Goal: Transaction & Acquisition: Obtain resource

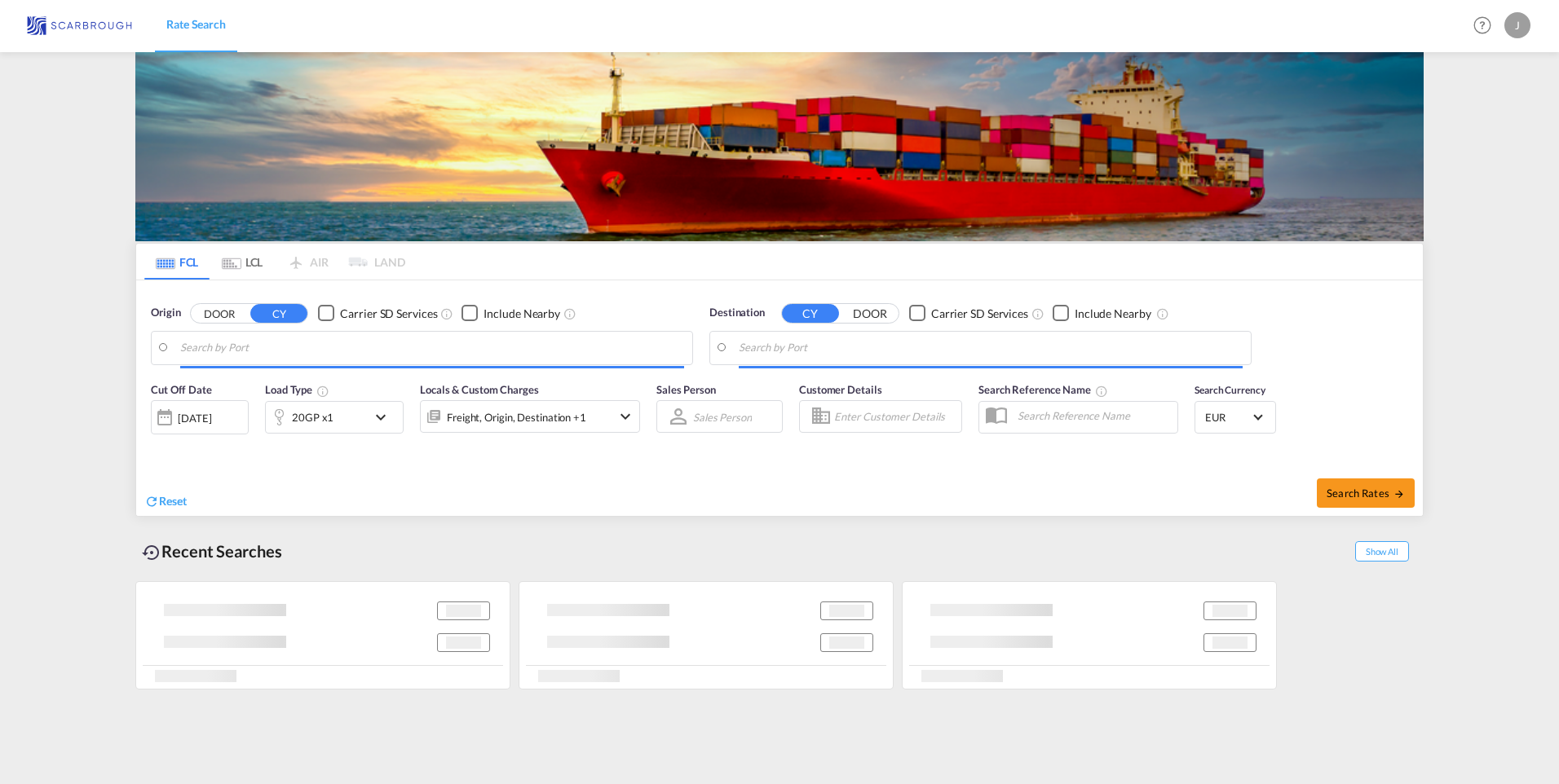
type input "[GEOGRAPHIC_DATA], NLRTM"
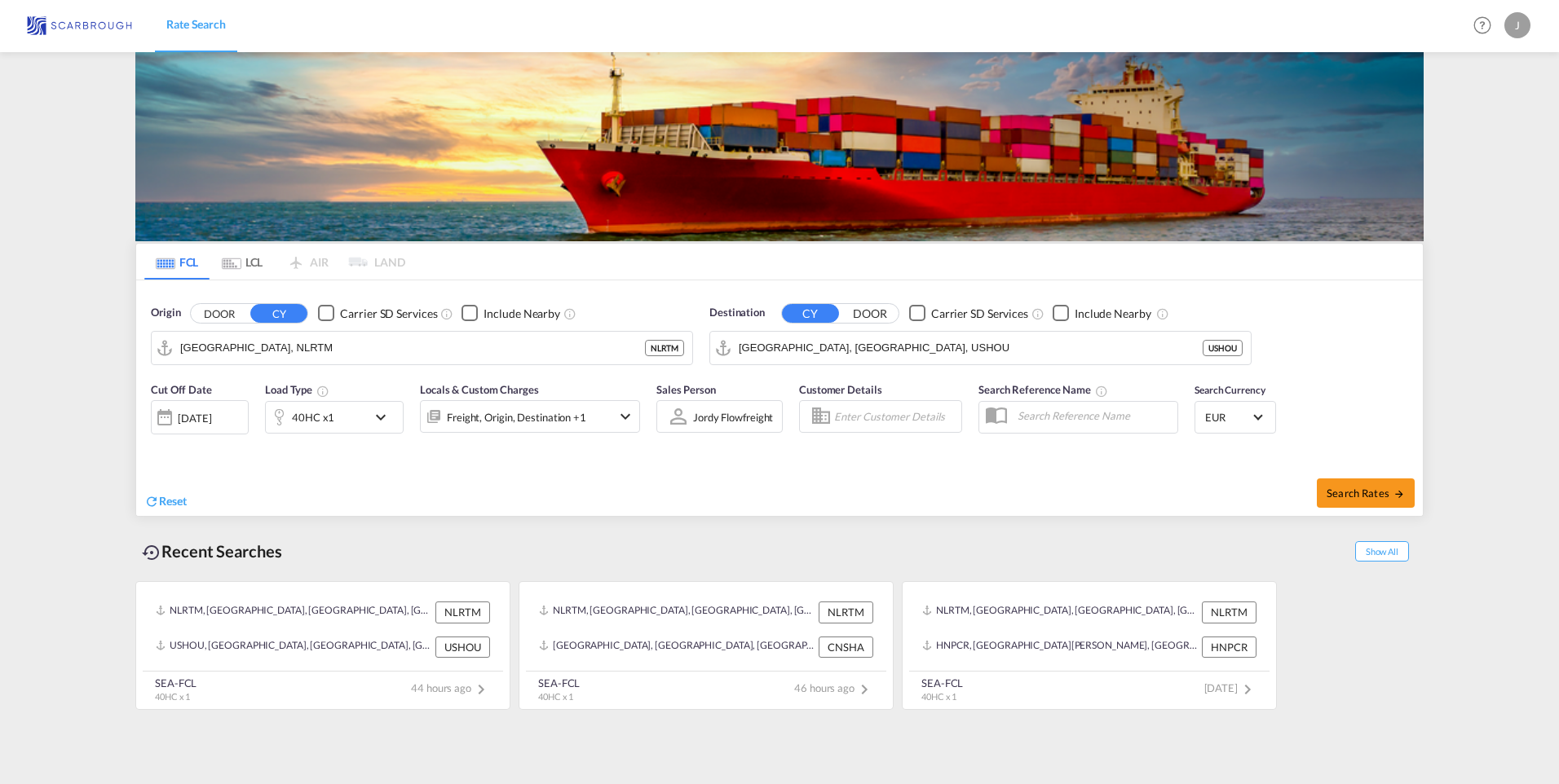
click at [900, 344] on input "[GEOGRAPHIC_DATA], [GEOGRAPHIC_DATA], USHOU" at bounding box center [971, 347] width 464 height 24
click at [853, 357] on input "[GEOGRAPHIC_DATA], [GEOGRAPHIC_DATA], USHOU" at bounding box center [971, 347] width 464 height 24
click at [872, 352] on input "[GEOGRAPHIC_DATA], [GEOGRAPHIC_DATA], USHOU" at bounding box center [991, 347] width 504 height 24
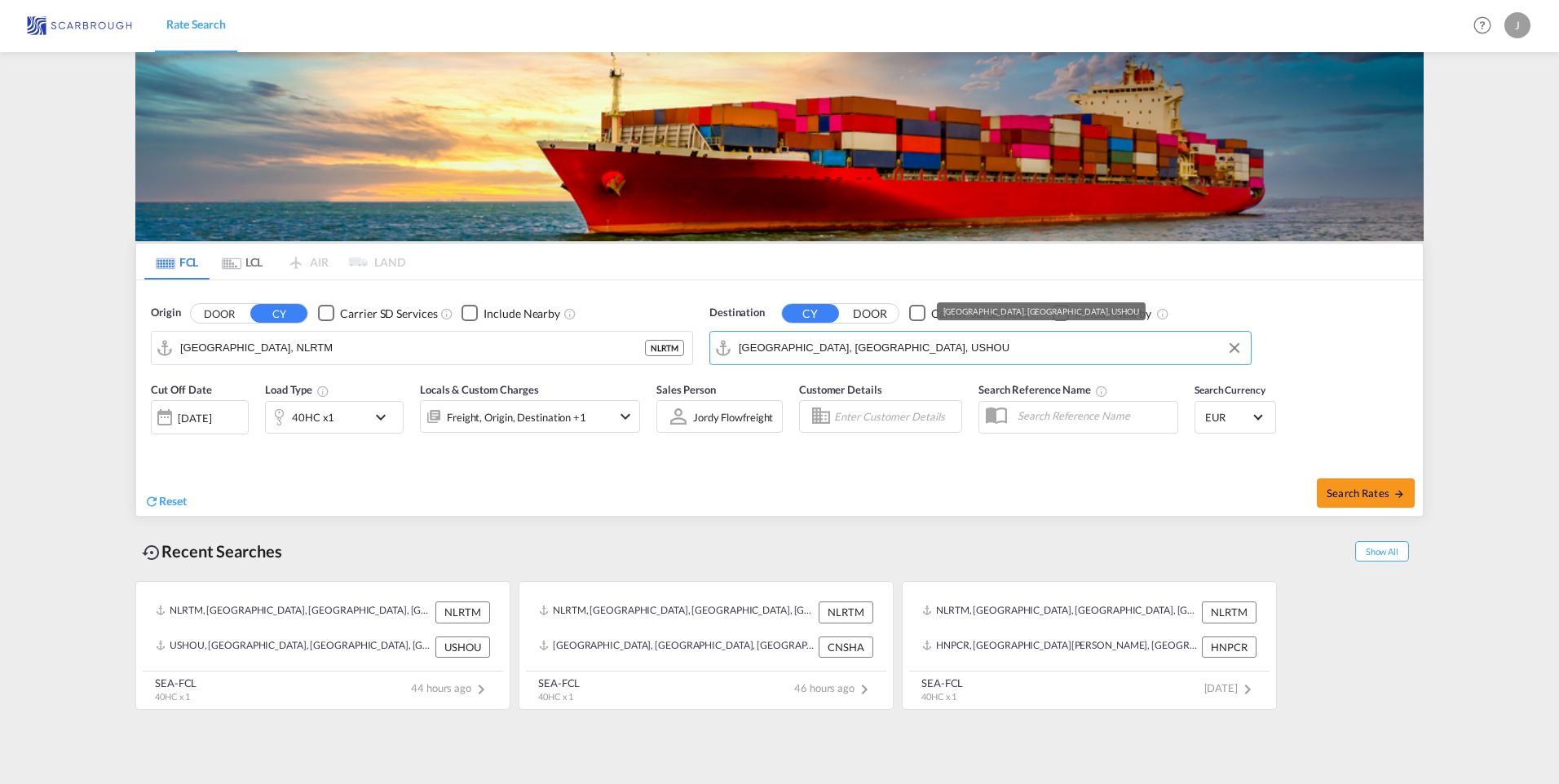
click at [872, 352] on input "[GEOGRAPHIC_DATA], [GEOGRAPHIC_DATA], USHOU" at bounding box center [991, 347] width 504 height 24
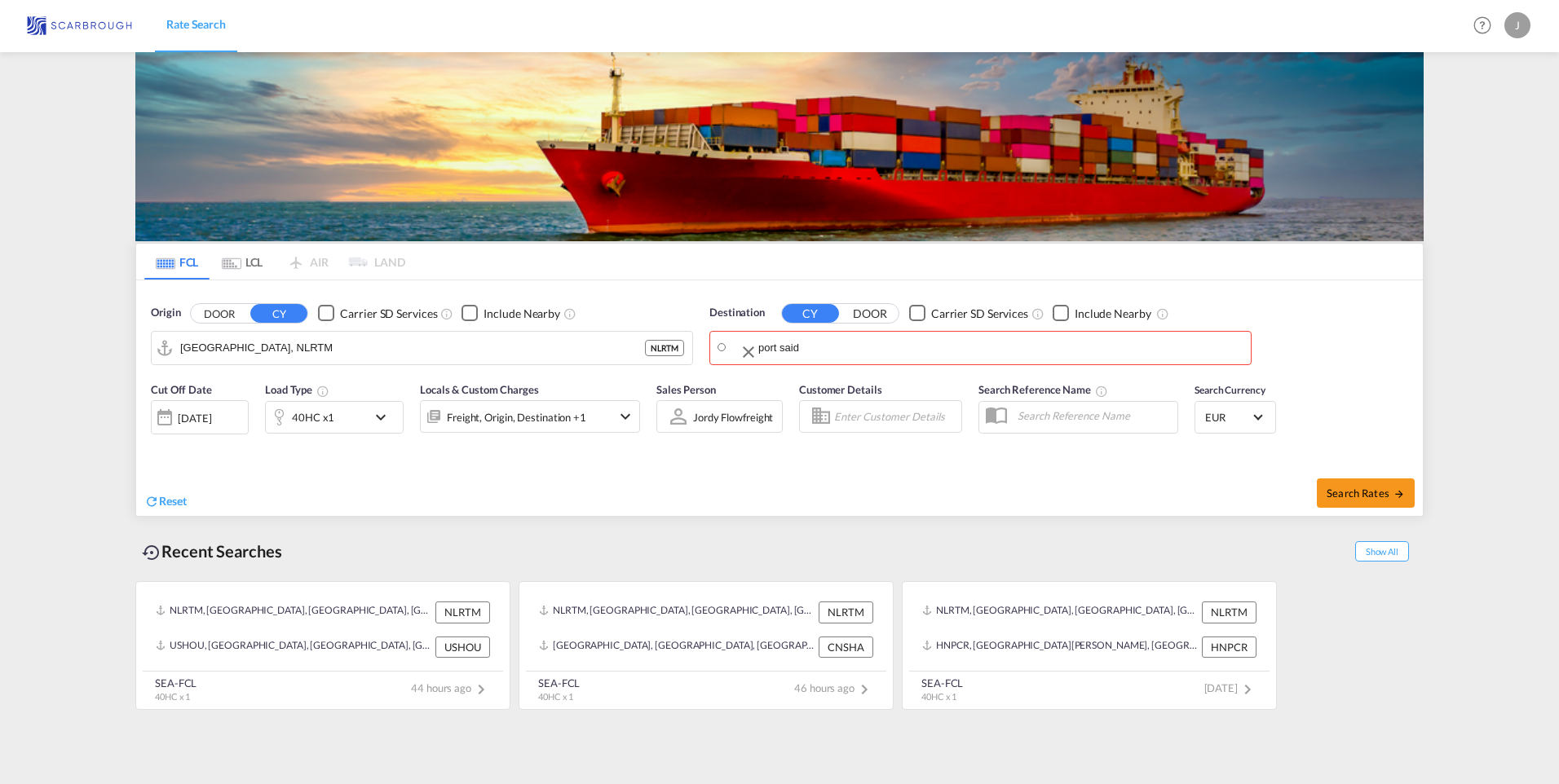
click at [821, 345] on body "Rate Search Rate Search Help Resources Product Release J My Profile Logout FCL …" at bounding box center [780, 392] width 1559 height 784
click at [864, 383] on div "Port Said [GEOGRAPHIC_DATA] EGPSD" at bounding box center [865, 392] width 310 height 49
type input "[GEOGRAPHIC_DATA], EGPSD"
click at [1046, 469] on div "Search Rates" at bounding box center [1103, 492] width 639 height 46
click at [1379, 487] on span "Search Rates" at bounding box center [1366, 493] width 79 height 13
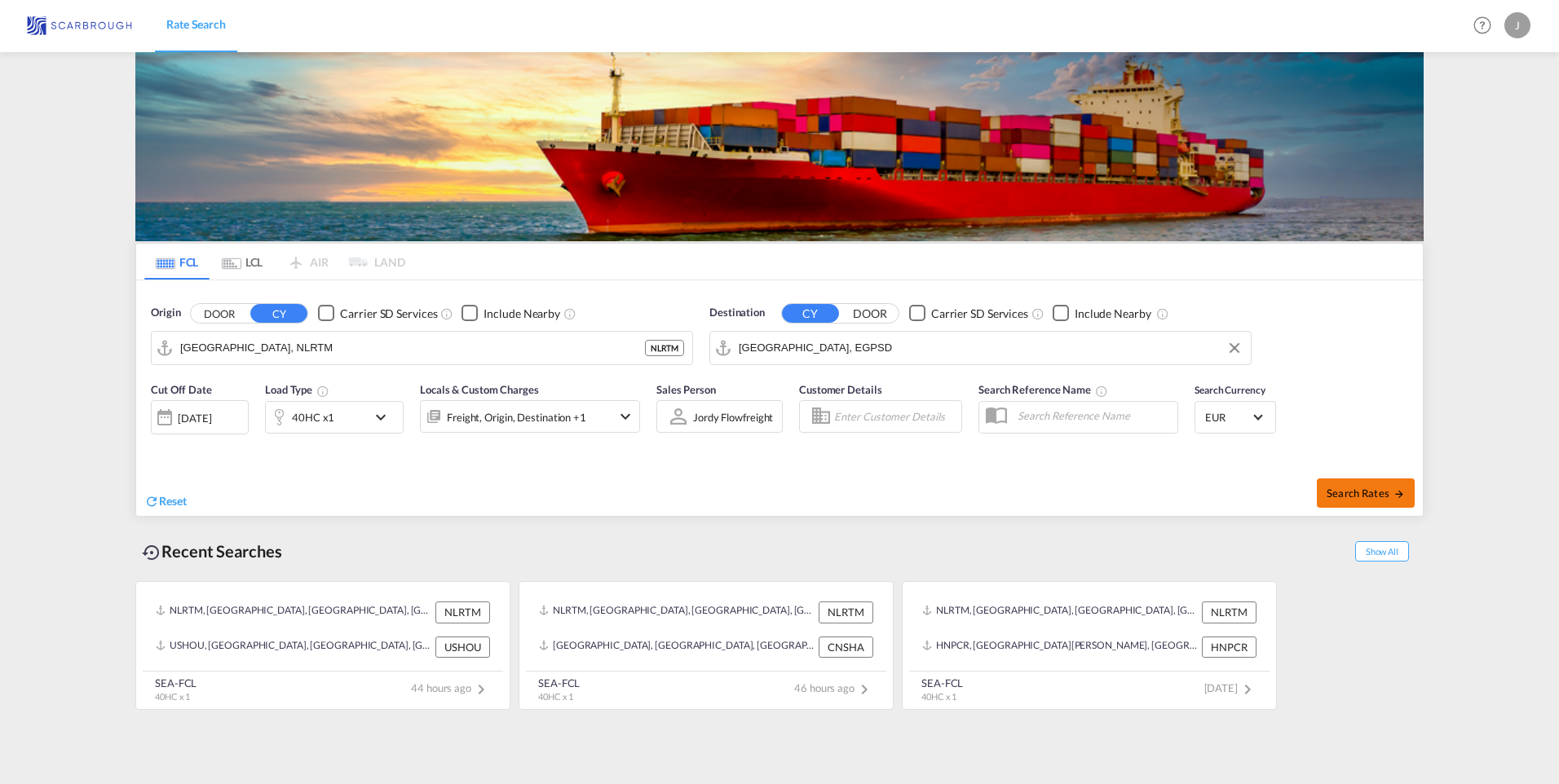
type input "NLRTM to EGPSD / [DATE]"
